Goal: Task Accomplishment & Management: Use online tool/utility

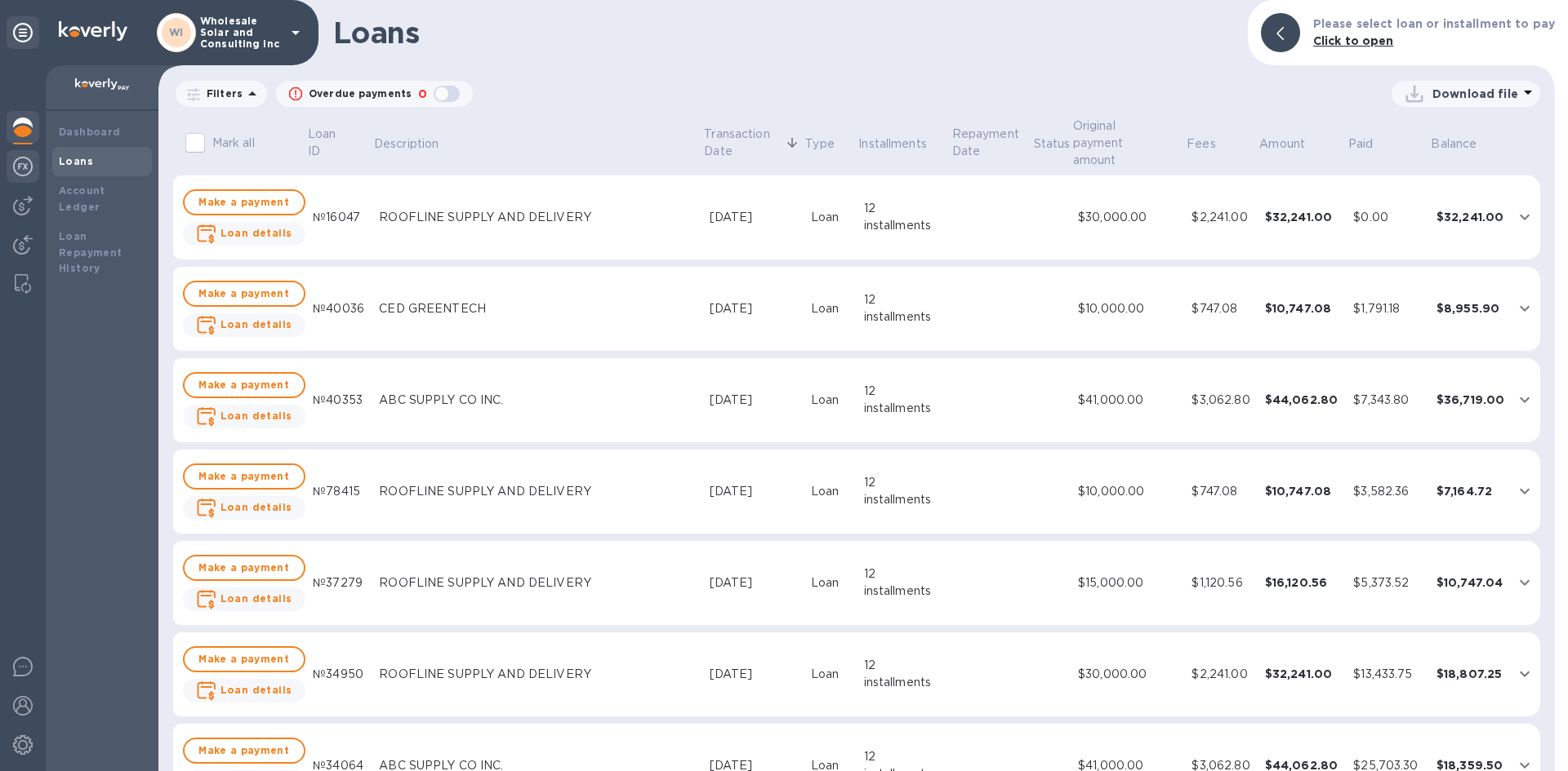
click at [22, 175] on img at bounding box center [23, 166] width 19 height 19
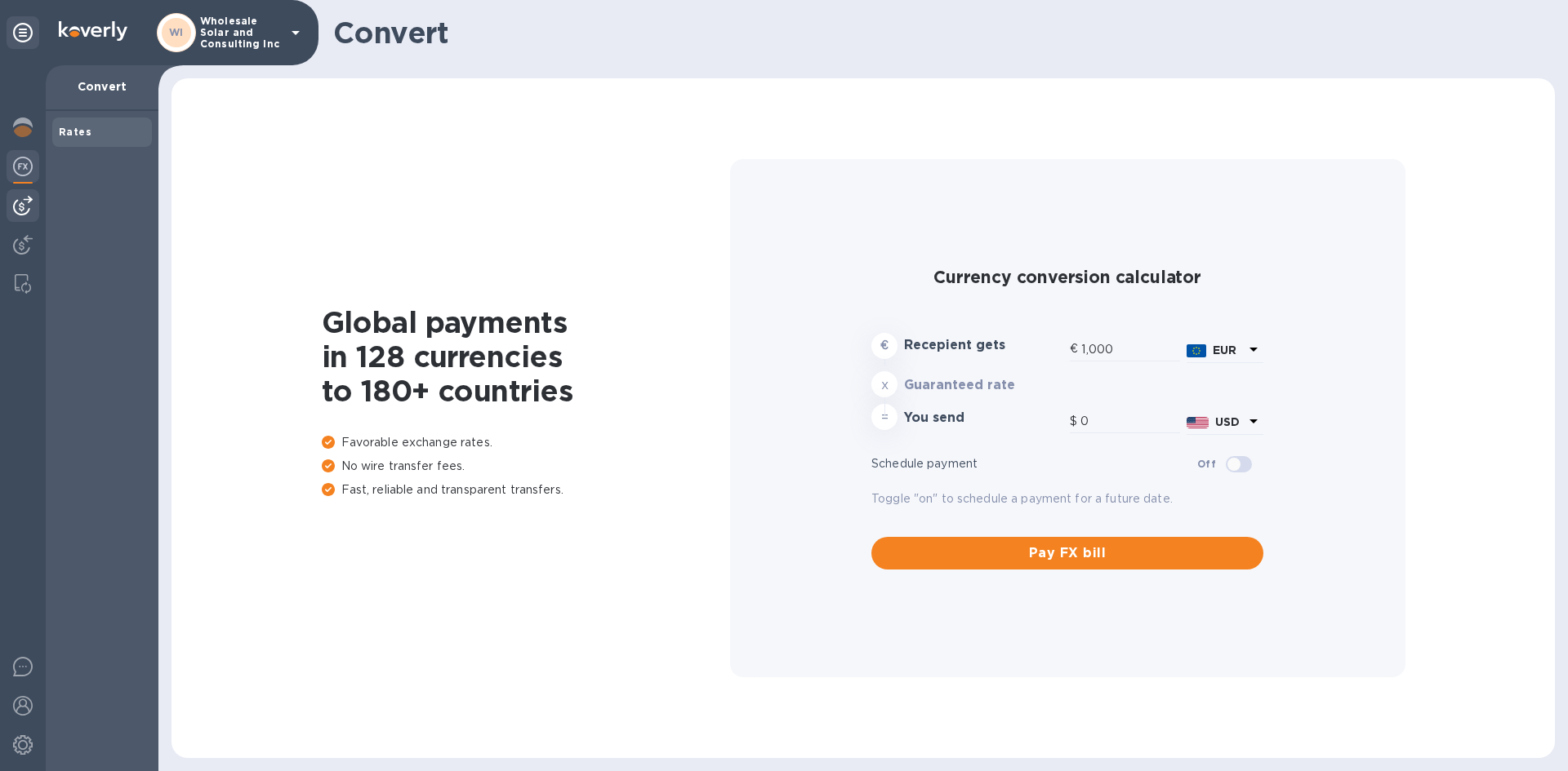
click at [24, 197] on img at bounding box center [23, 206] width 19 height 19
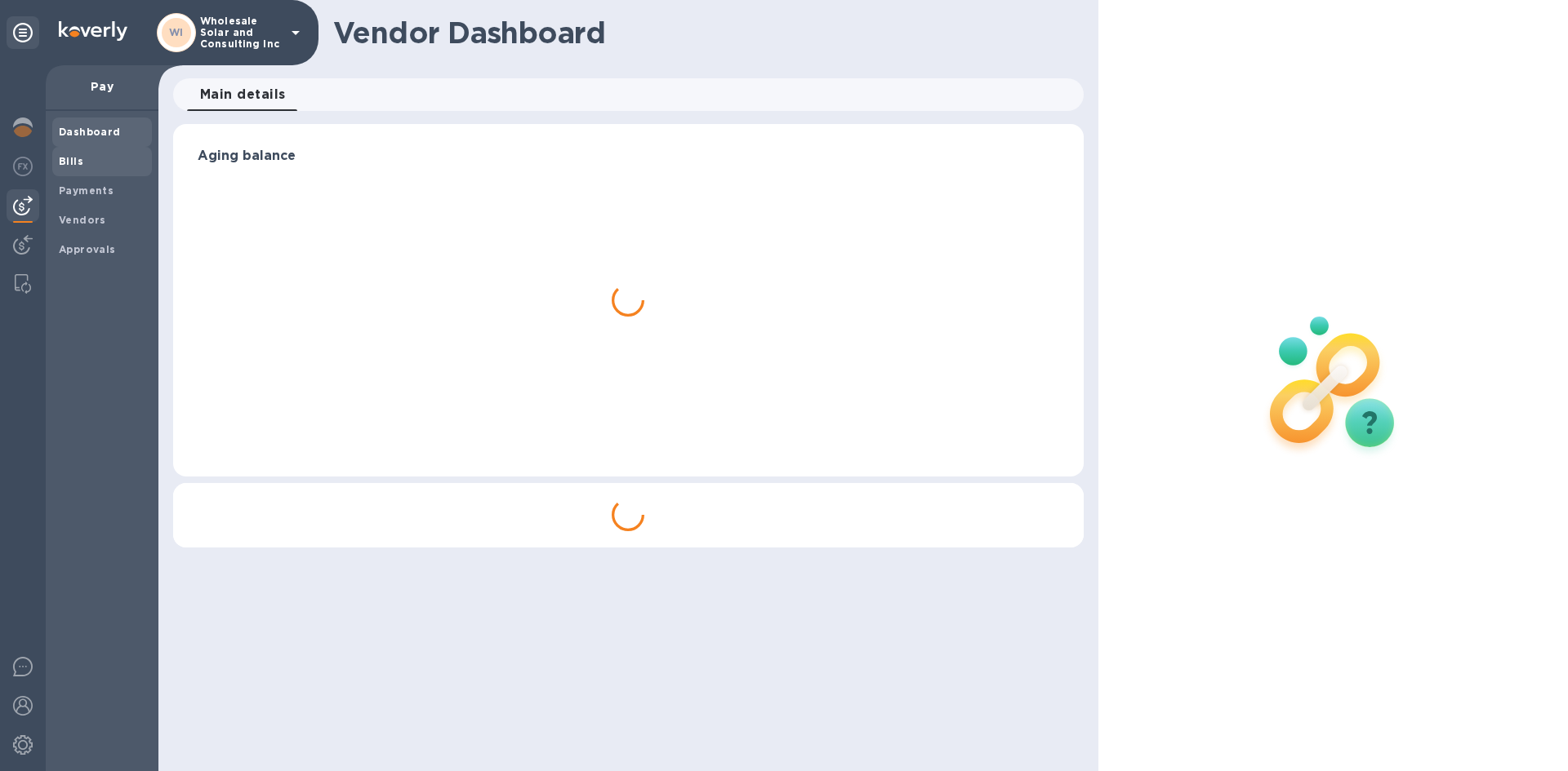
click at [75, 161] on b "Bills" at bounding box center [71, 161] width 25 height 12
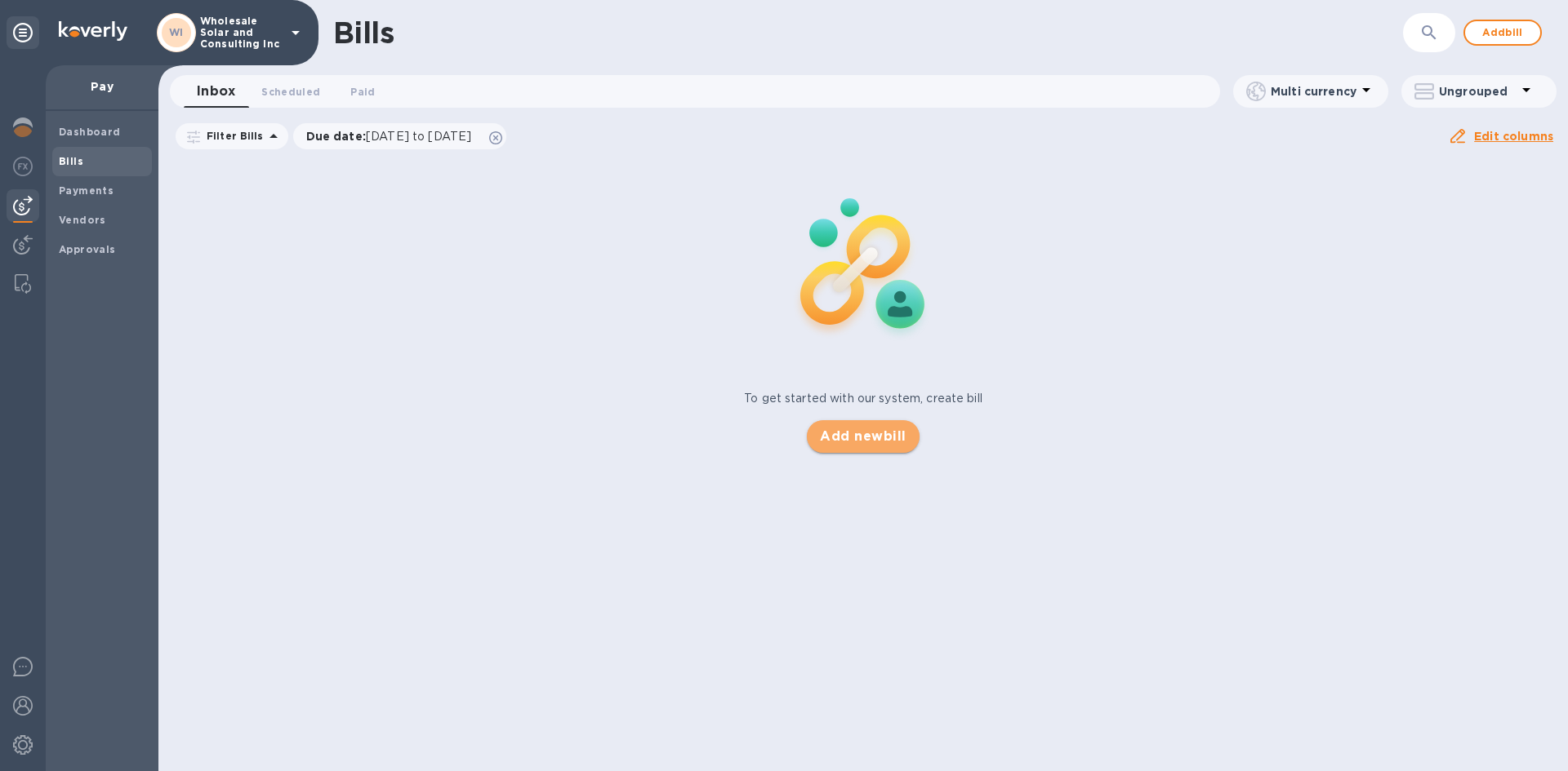
click at [854, 451] on button "Add new bill" at bounding box center [862, 436] width 112 height 33
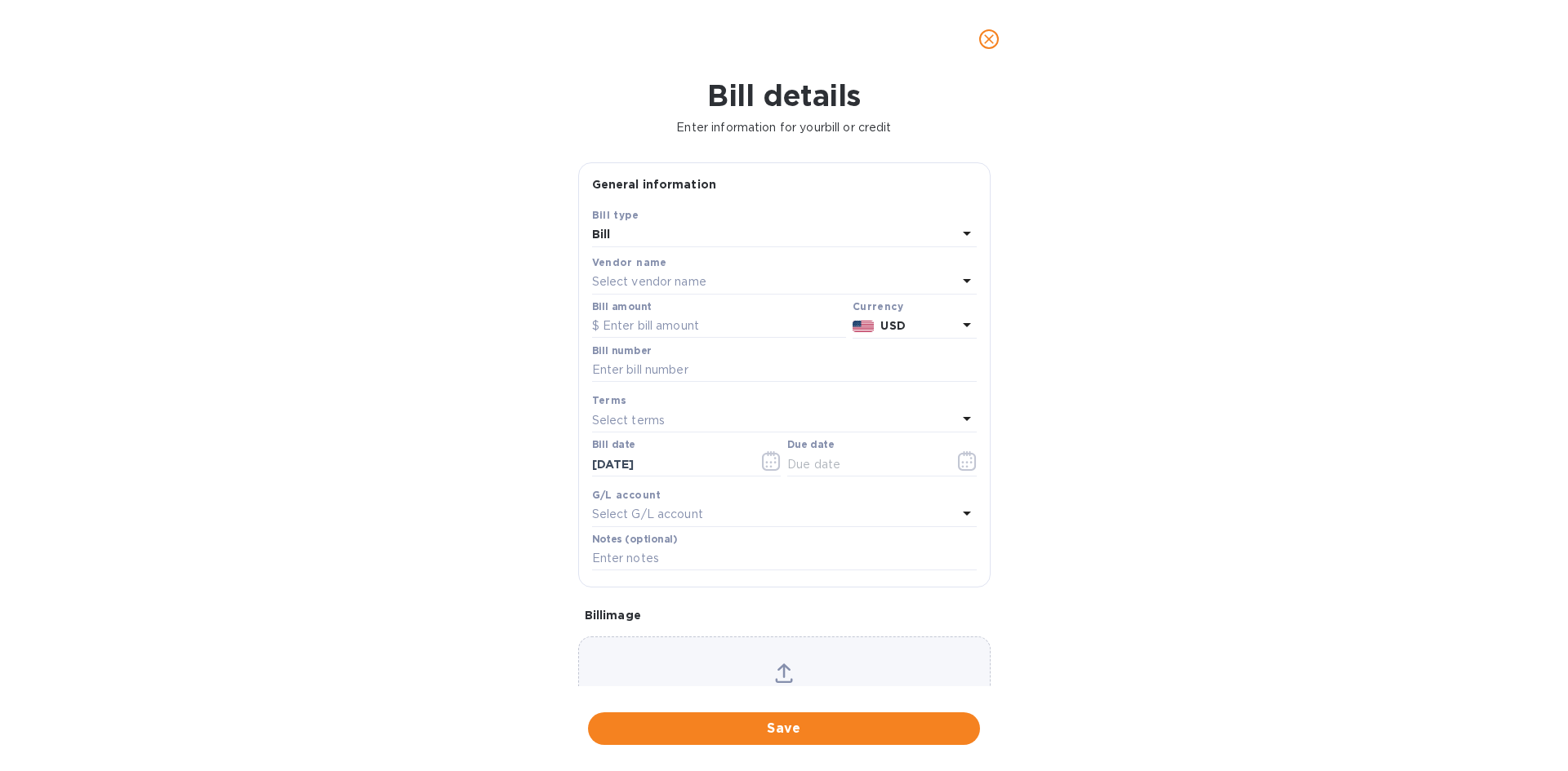
click at [703, 281] on p "Select vendor name" at bounding box center [649, 281] width 114 height 17
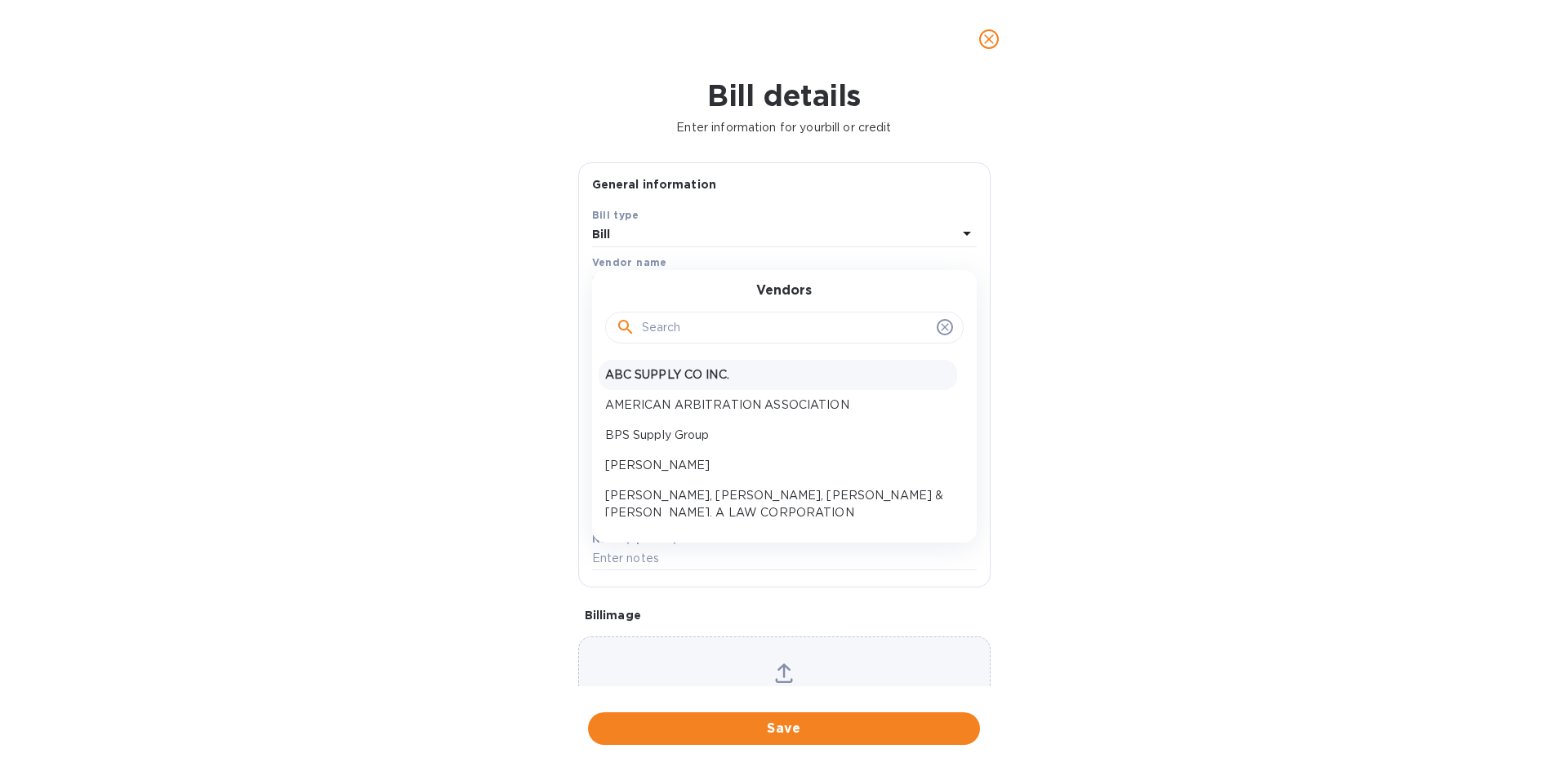
click at [670, 371] on p "ABC SUPPLY CO INC." at bounding box center [777, 375] width 346 height 17
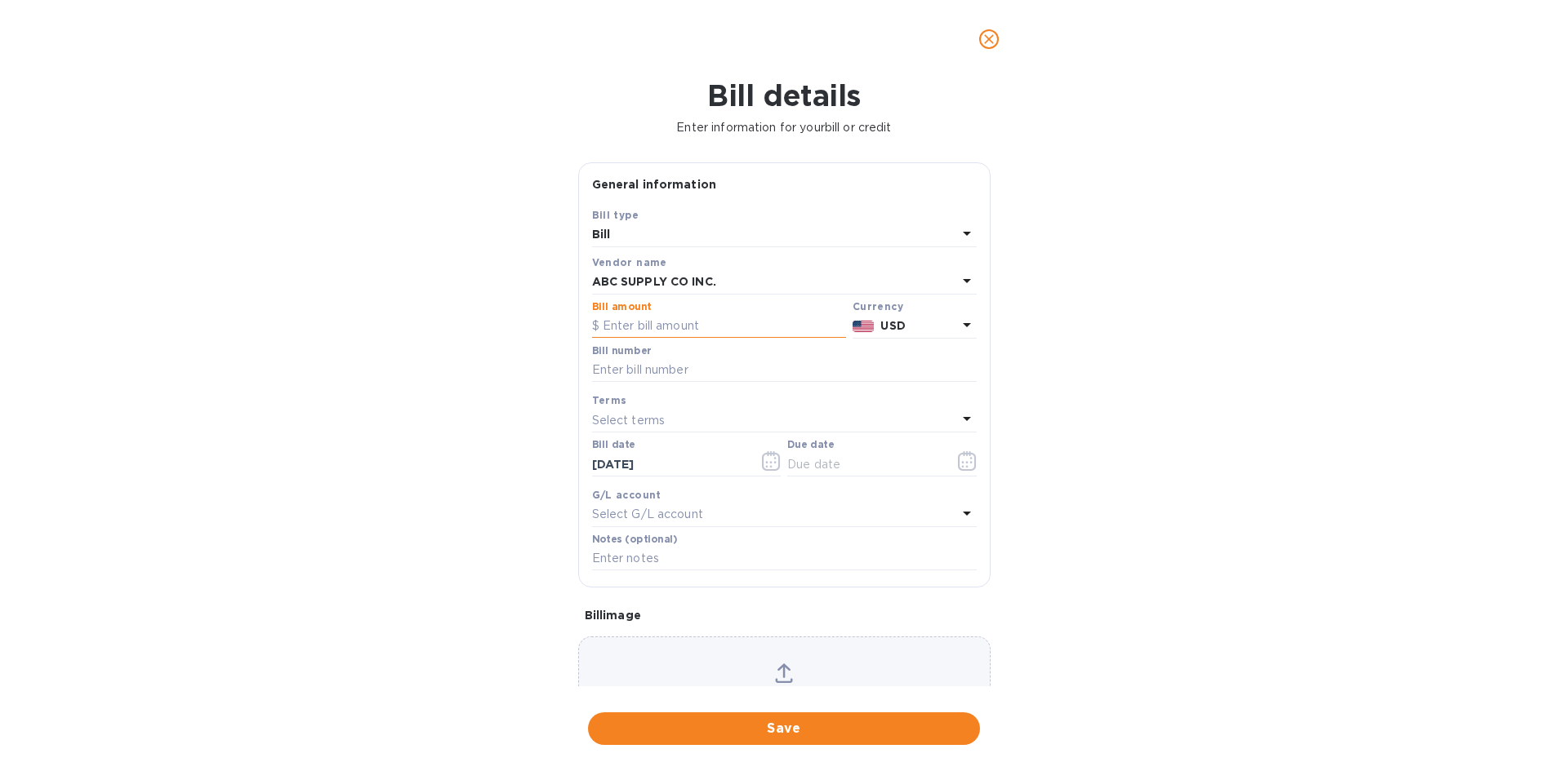
click at [667, 329] on input "text" at bounding box center [718, 326] width 254 height 25
type input "10,000"
click at [711, 378] on input "text" at bounding box center [784, 371] width 384 height 25
type input "[DATE]"
click at [949, 461] on button "button" at bounding box center [967, 461] width 39 height 40
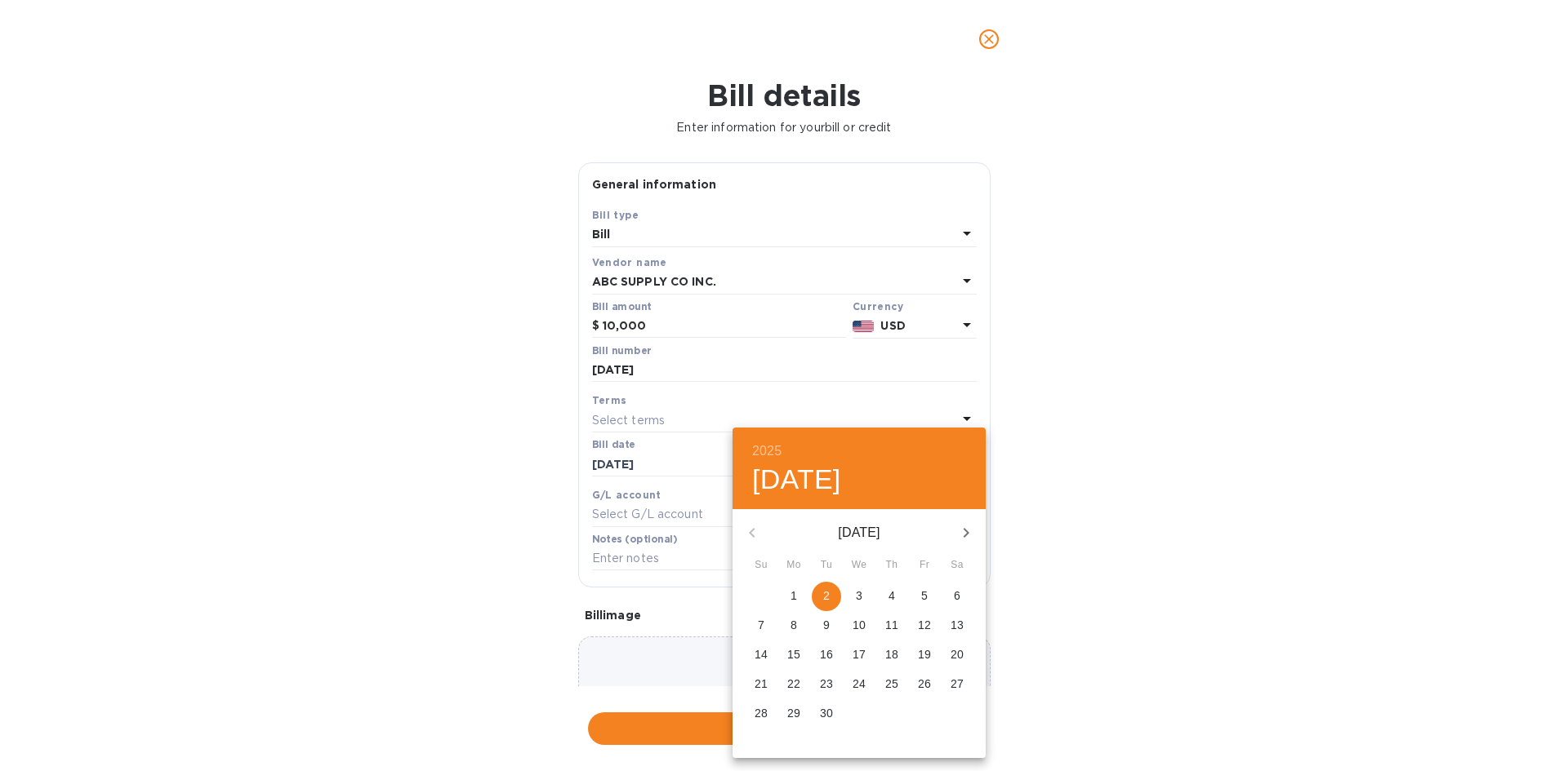
drag, startPoint x: 827, startPoint y: 597, endPoint x: 837, endPoint y: 589, distance: 12.8
click at [828, 595] on p "2" at bounding box center [826, 596] width 6 height 17
type input "[DATE]"
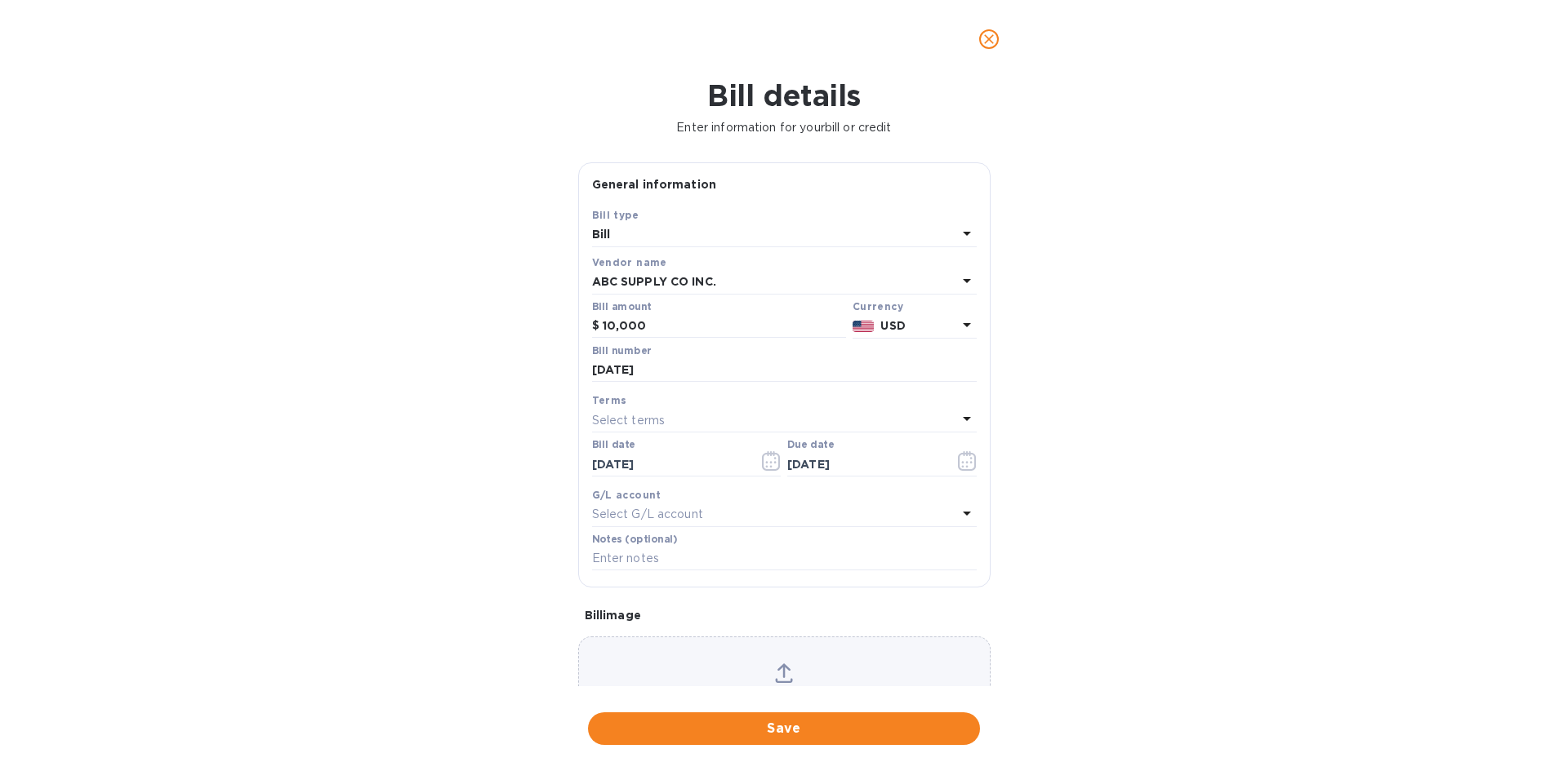
click at [809, 742] on button "Save" at bounding box center [784, 729] width 392 height 33
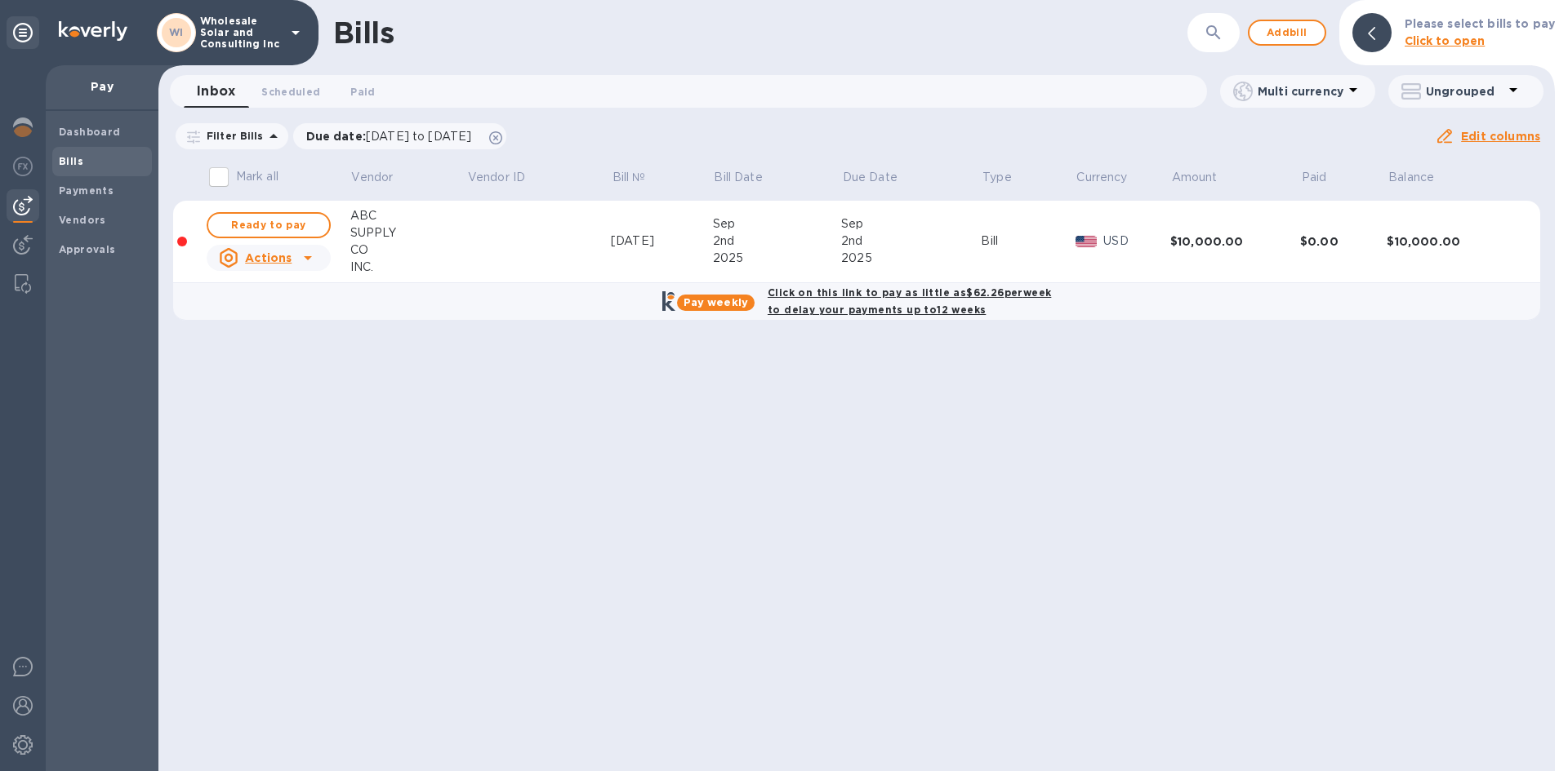
click at [728, 305] on b "Pay weekly" at bounding box center [715, 302] width 64 height 12
checkbox input "true"
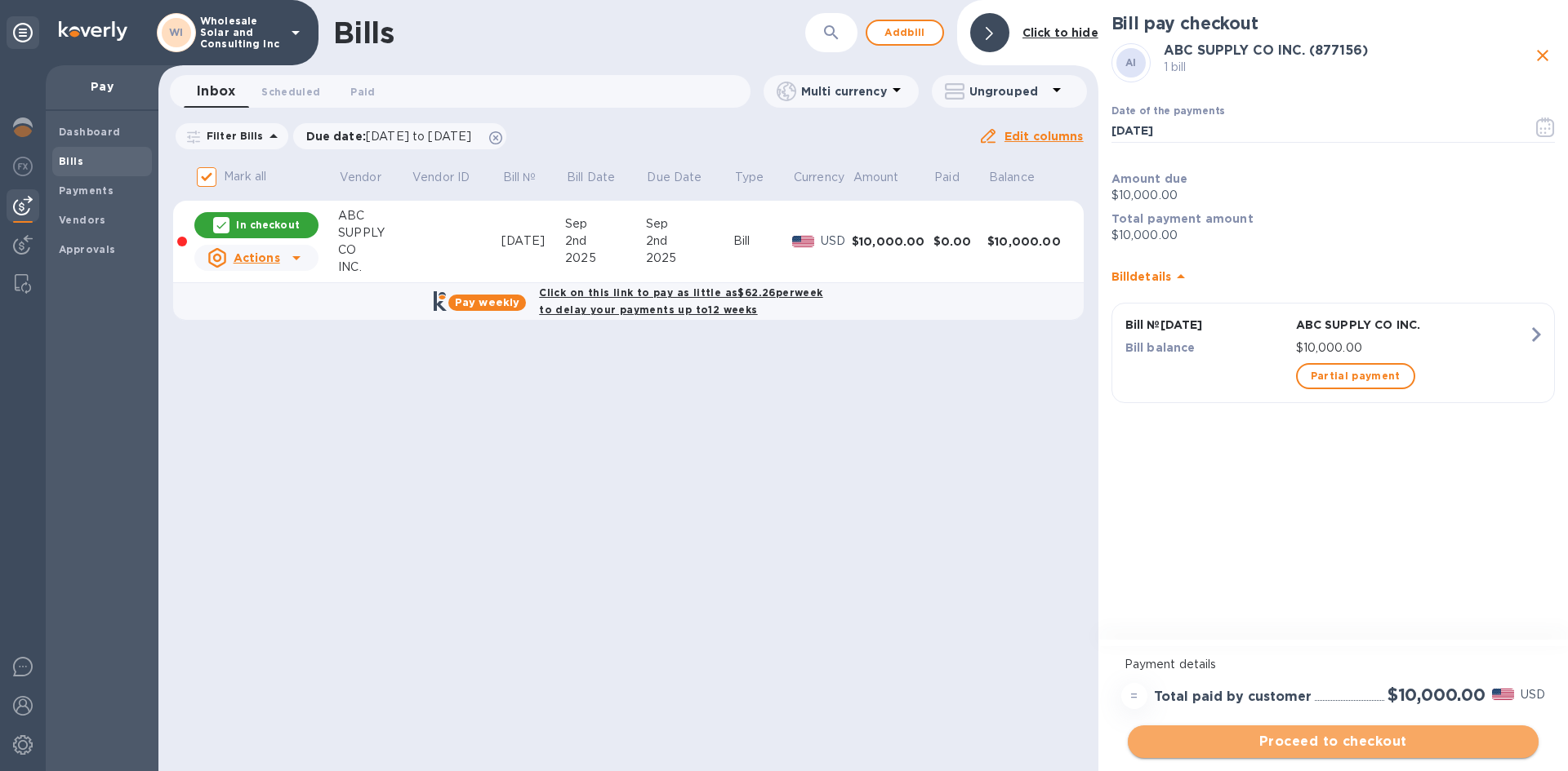
click at [1361, 746] on span "Proceed to checkout" at bounding box center [1332, 742] width 384 height 19
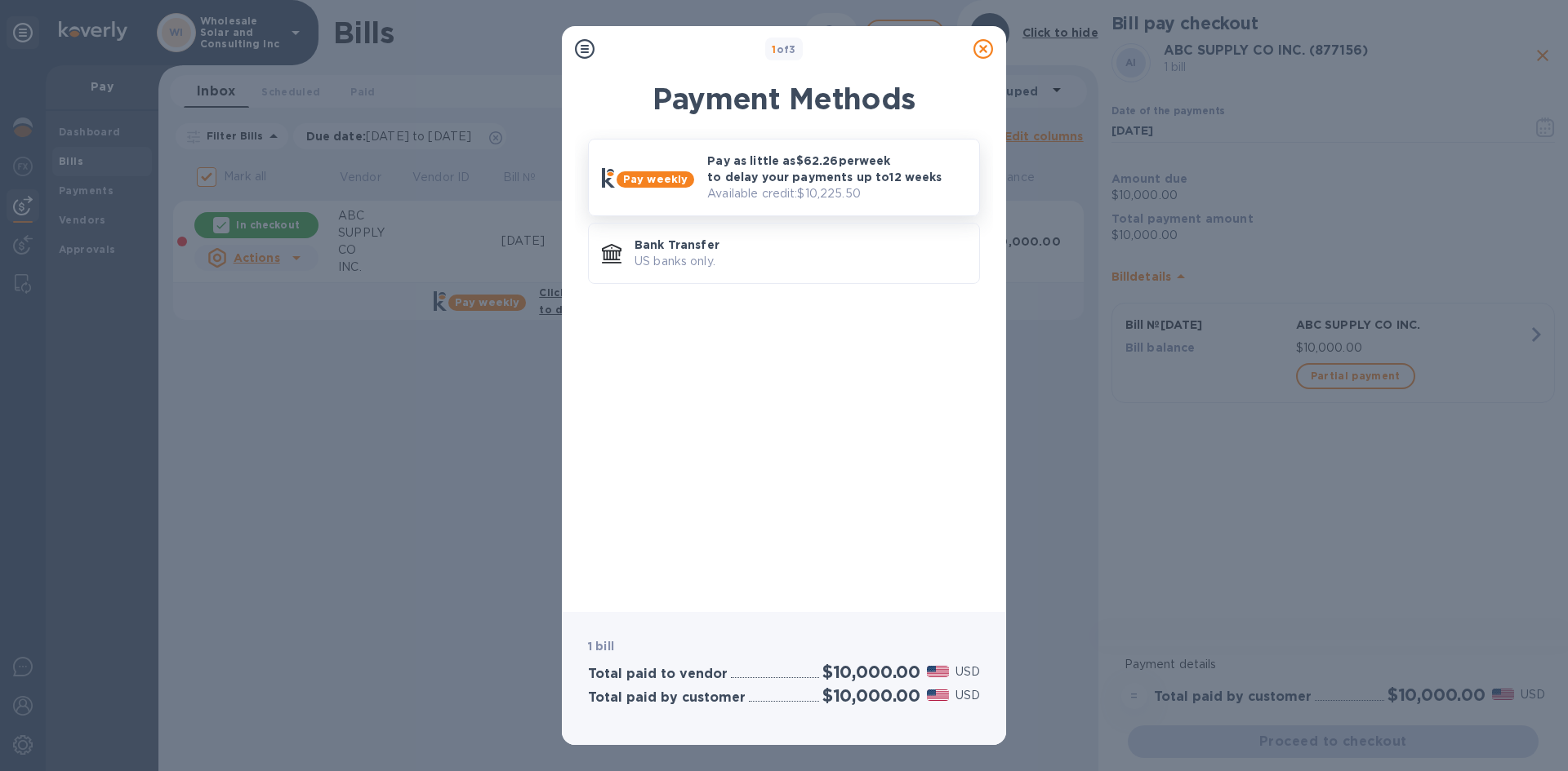
click at [764, 201] on p "Available credit: $10,225.50" at bounding box center [836, 193] width 259 height 17
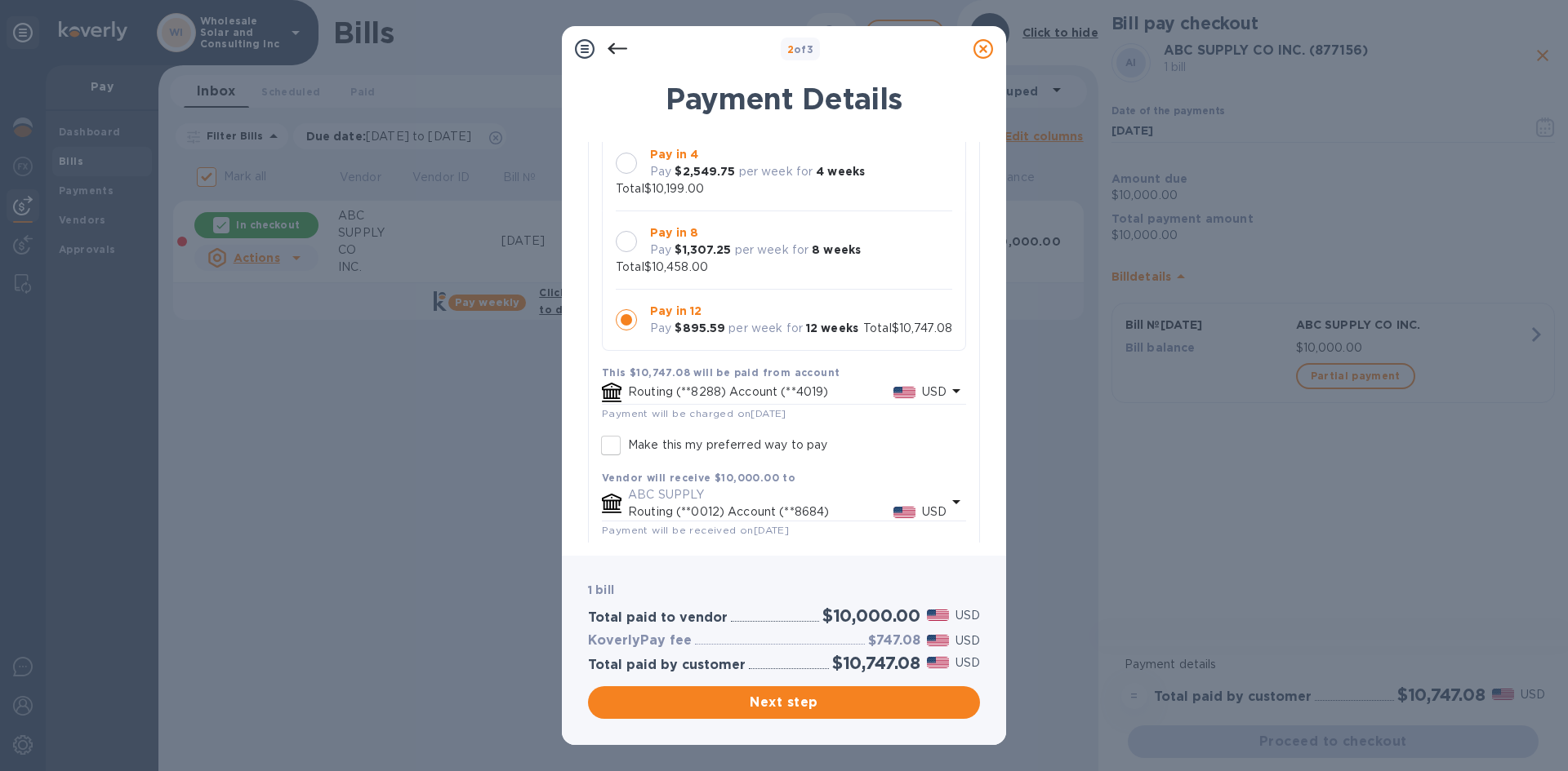
scroll to position [211, 0]
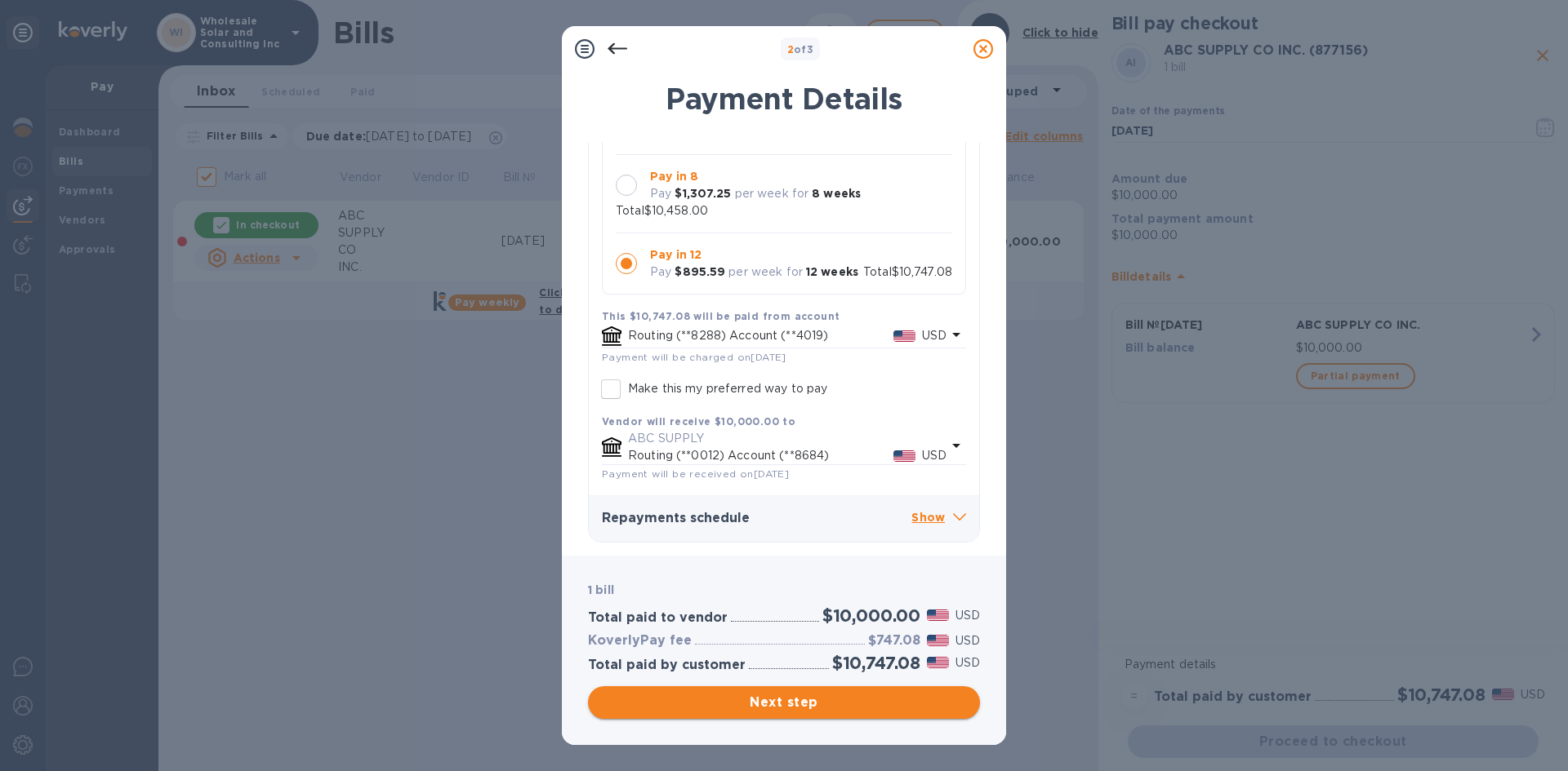
click at [811, 697] on span "Next step" at bounding box center [784, 702] width 366 height 19
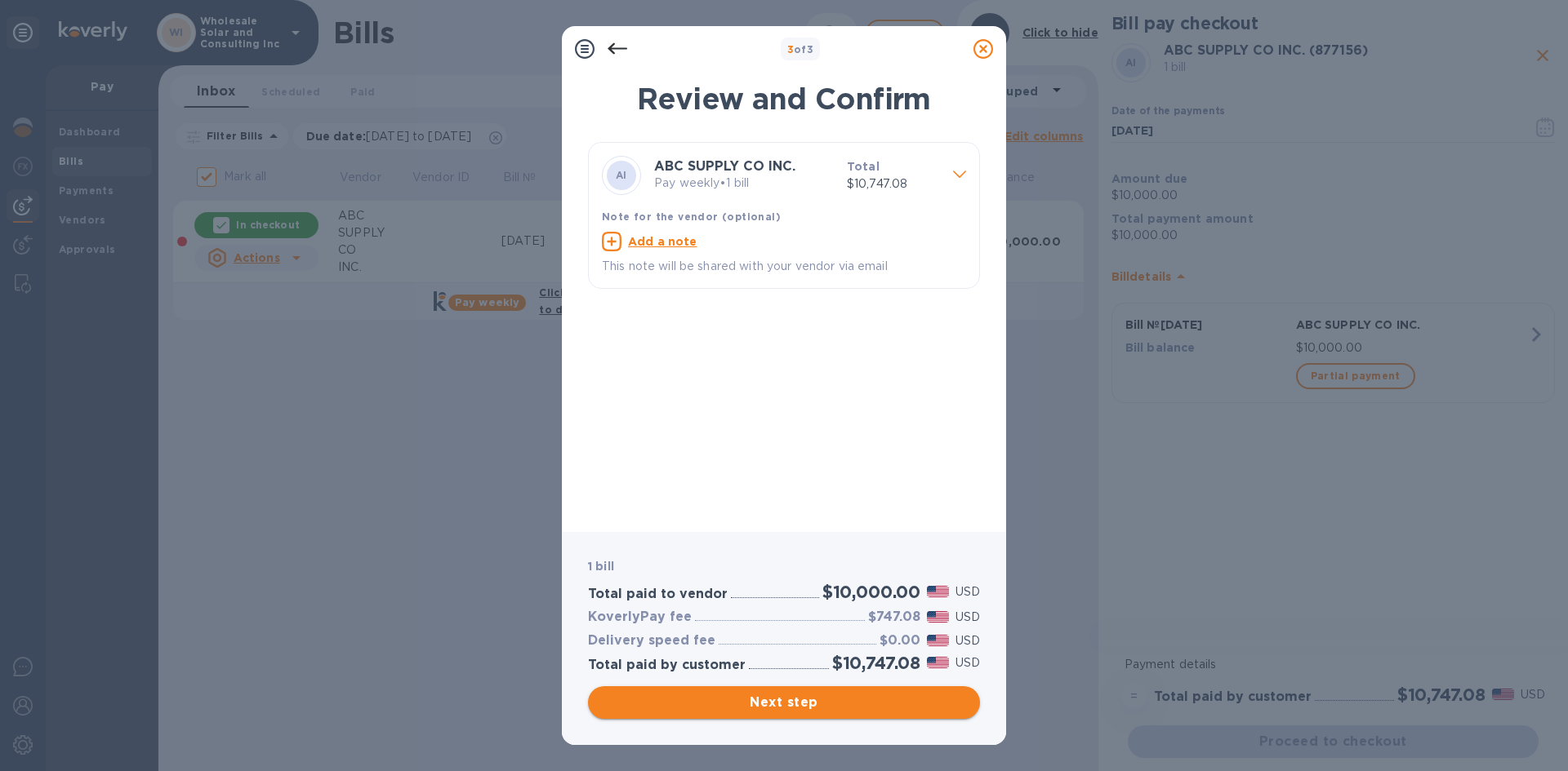
click at [792, 697] on span "Next step" at bounding box center [784, 702] width 366 height 19
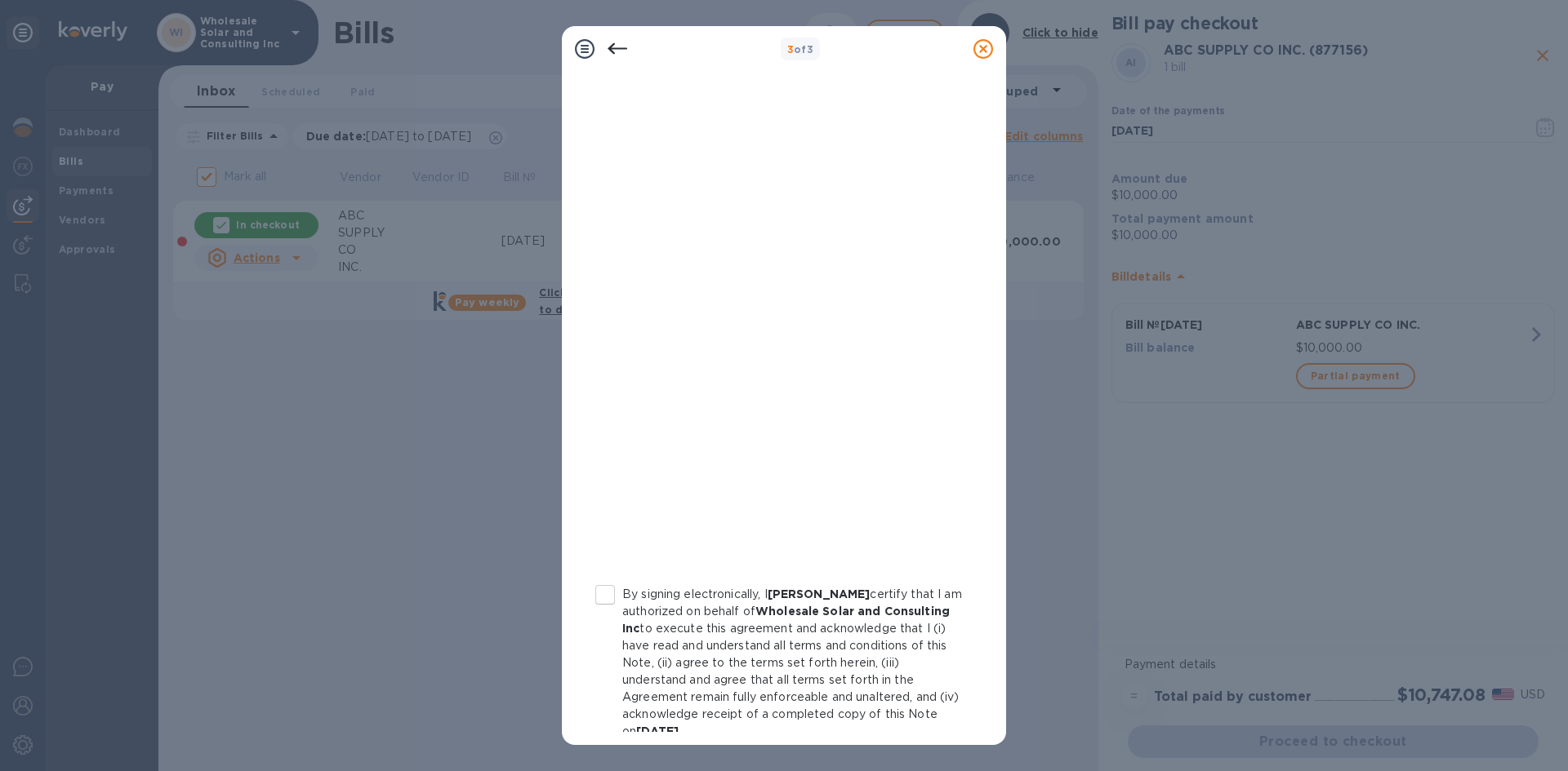
scroll to position [158, 0]
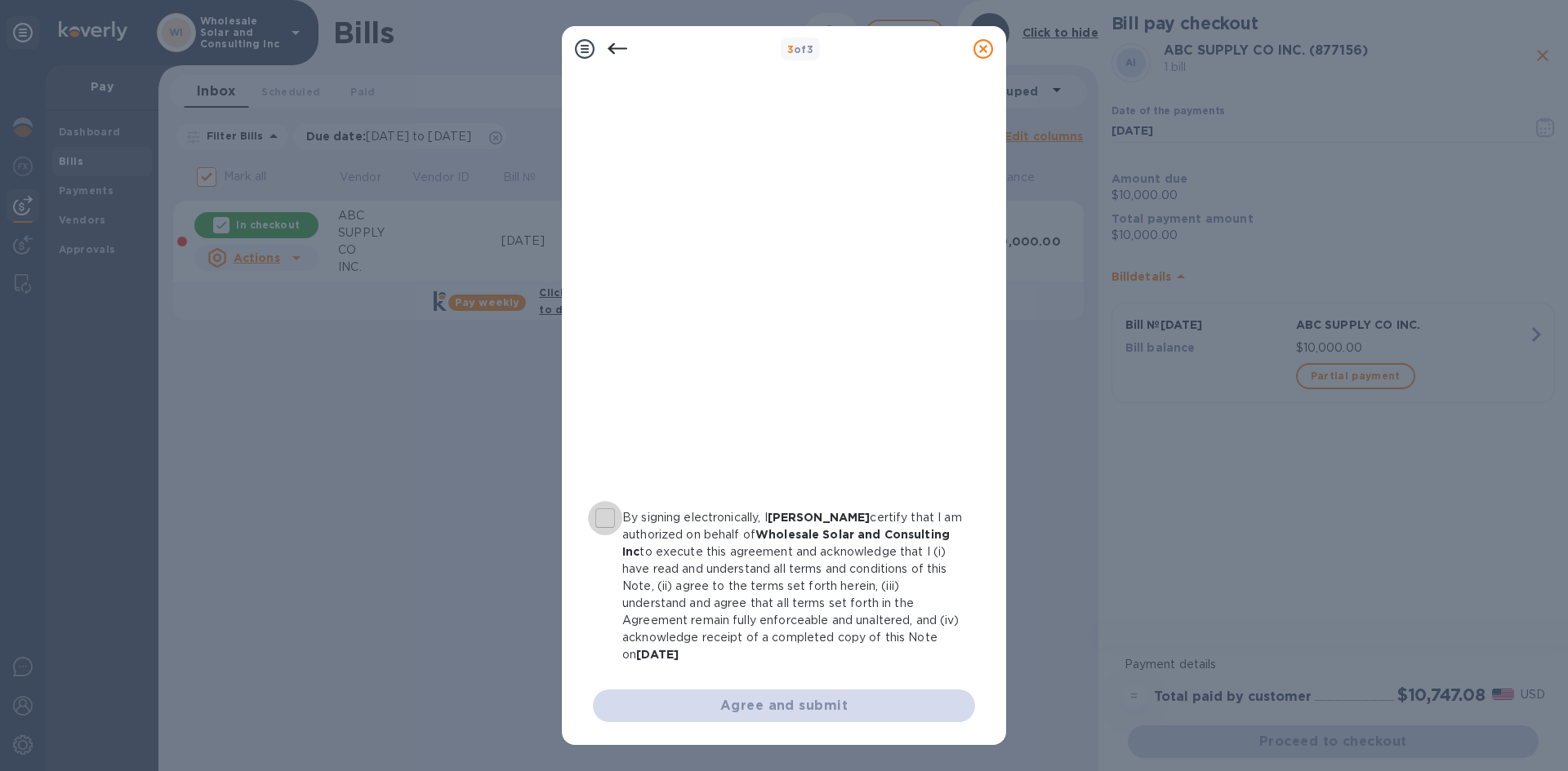
click at [599, 519] on input "By signing electronically, I [PERSON_NAME] certify that I am authorized on beha…" at bounding box center [605, 518] width 34 height 34
checkbox input "true"
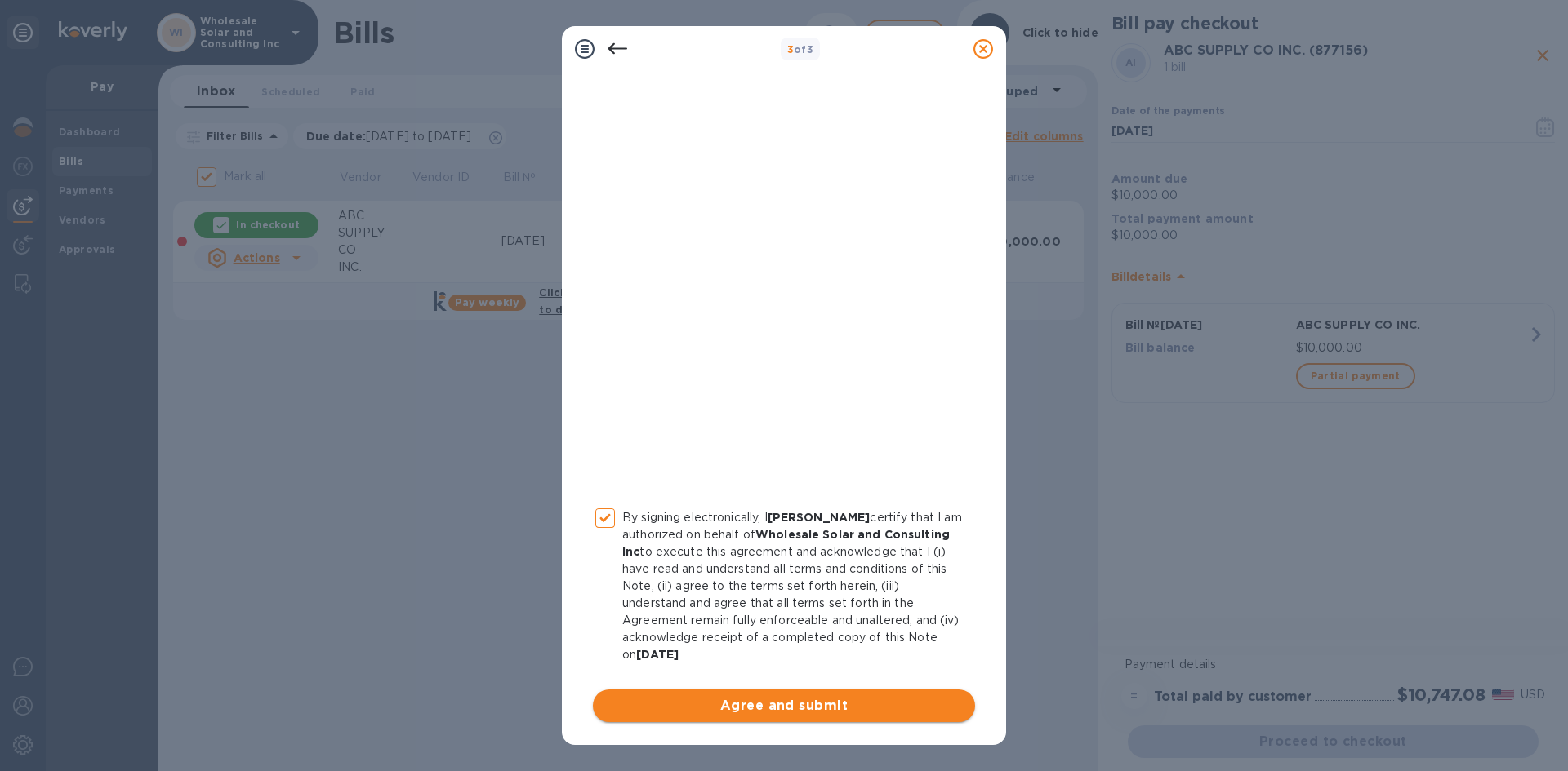
click at [777, 703] on span "Agree and submit" at bounding box center [784, 706] width 356 height 19
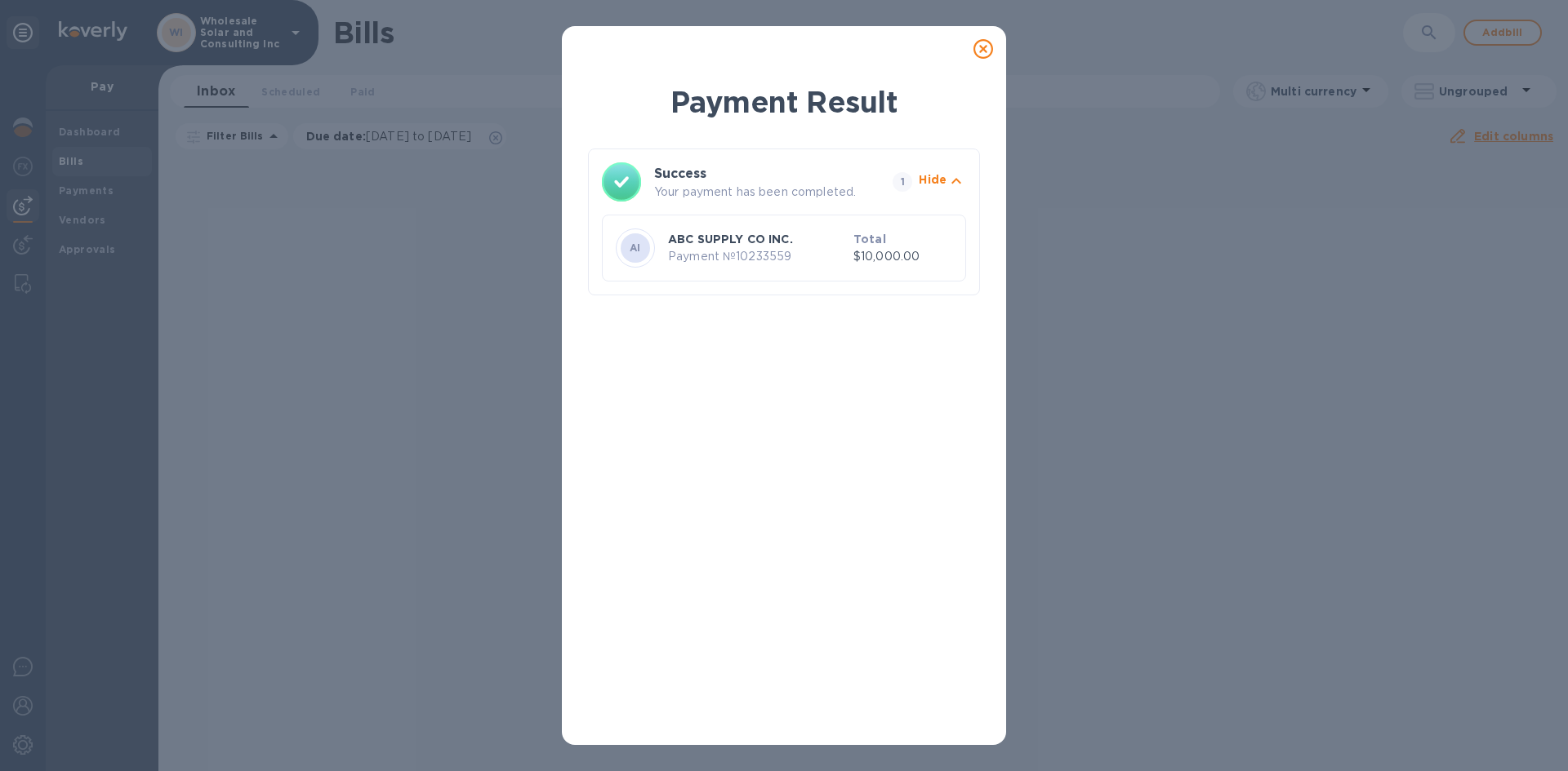
click at [833, 257] on p "Payment № 10233559" at bounding box center [757, 256] width 179 height 17
click at [982, 51] on icon at bounding box center [983, 49] width 19 height 19
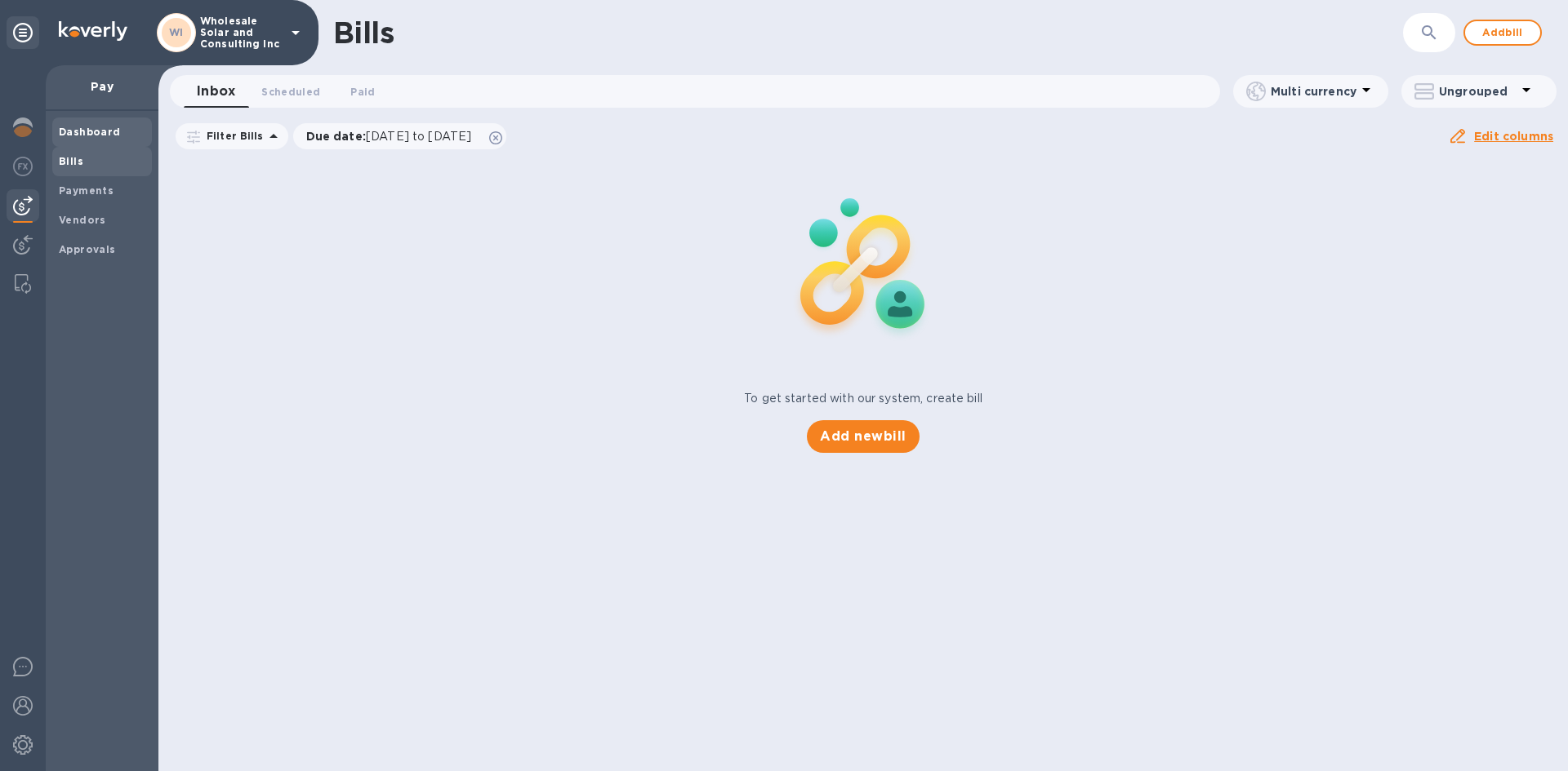
click at [63, 135] on b "Dashboard" at bounding box center [90, 132] width 62 height 12
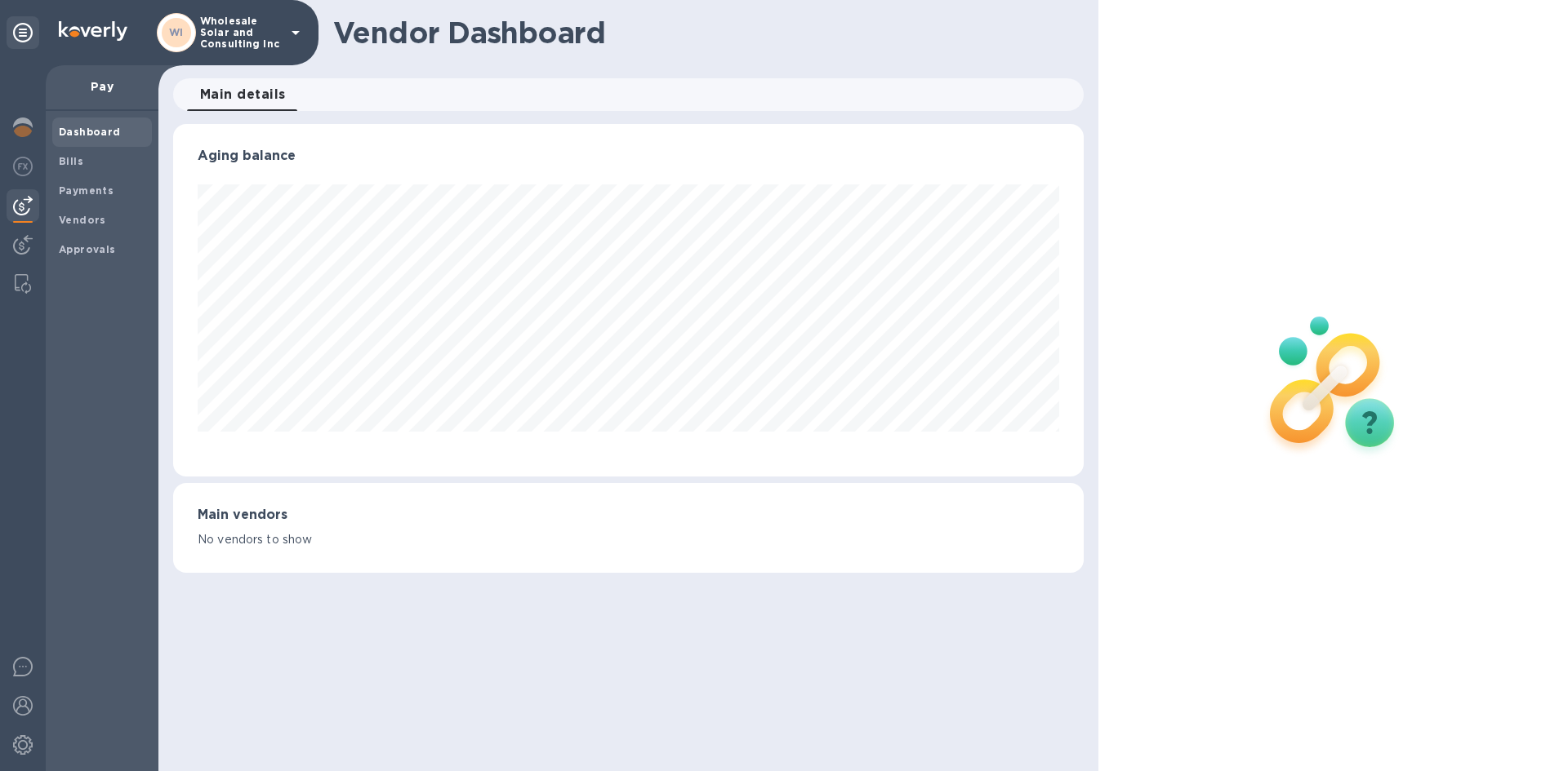
scroll to position [353, 909]
click at [23, 126] on img at bounding box center [23, 127] width 19 height 19
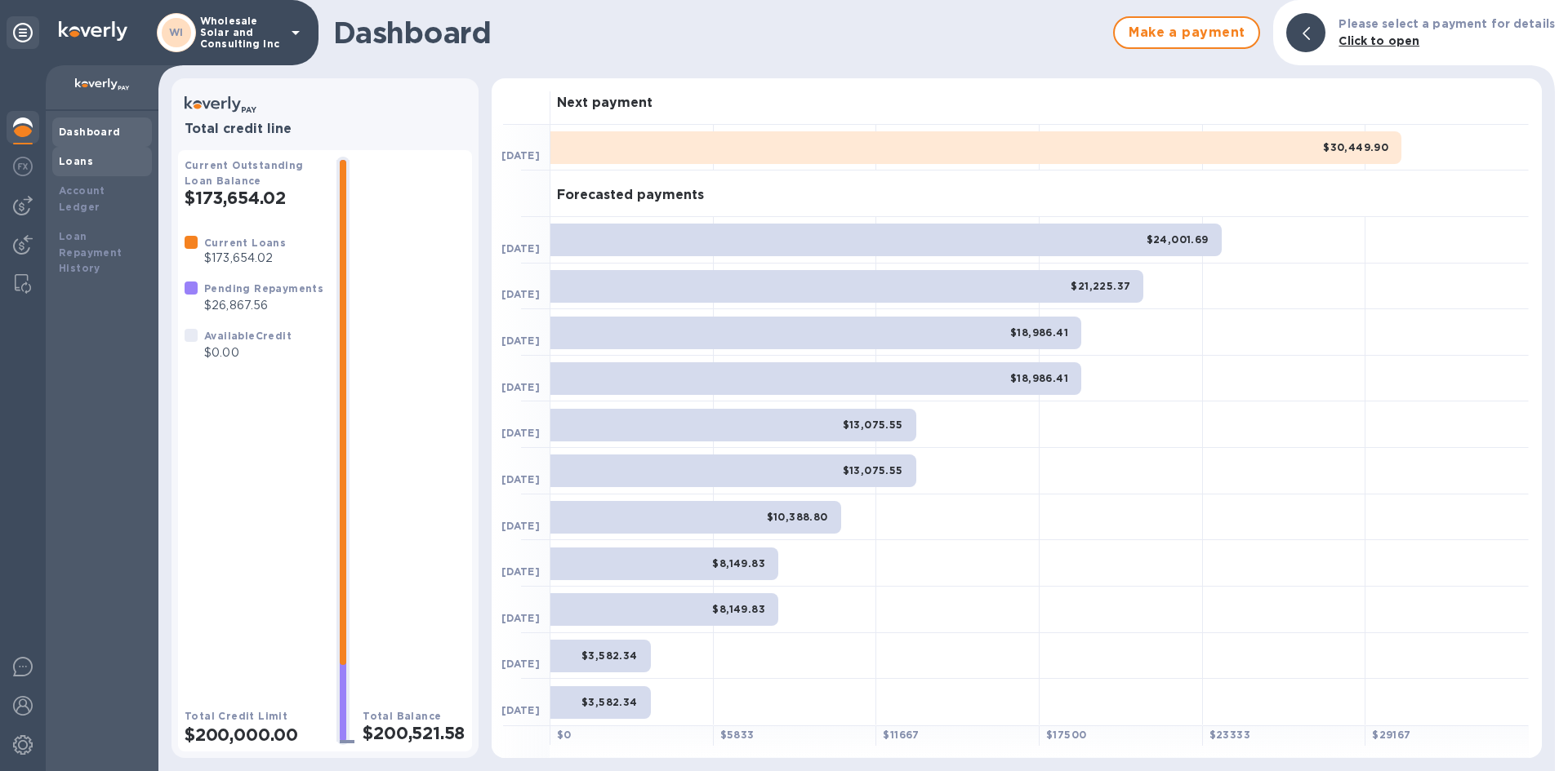
click at [72, 156] on b "Loans" at bounding box center [76, 161] width 34 height 12
